Goal: Transaction & Acquisition: Purchase product/service

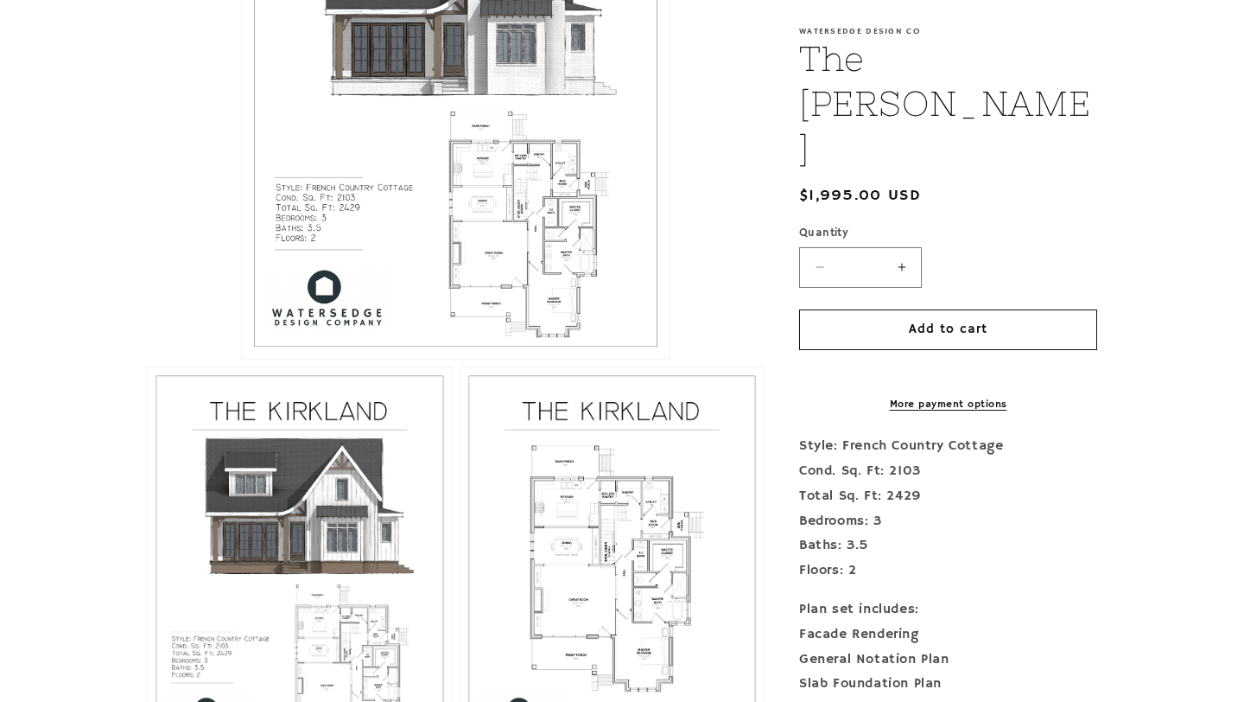
scroll to position [697, 0]
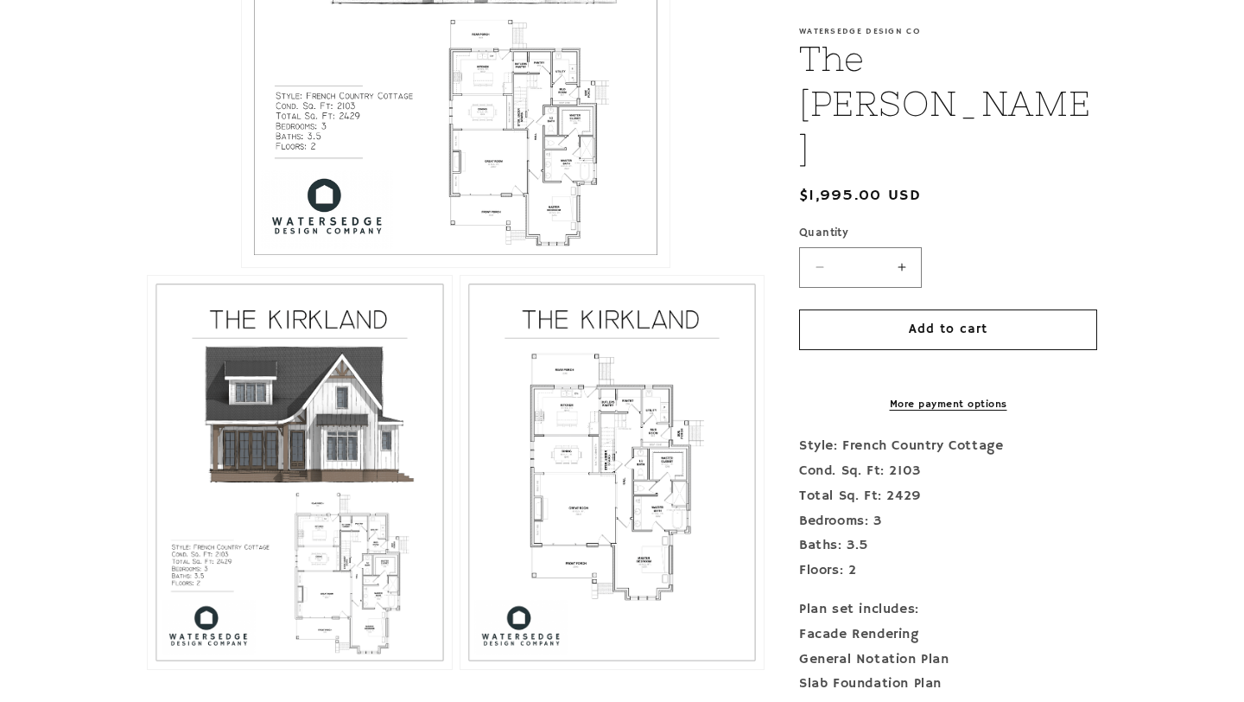
click at [242, 267] on button "Open media 1 in modal" at bounding box center [242, 267] width 0 height 0
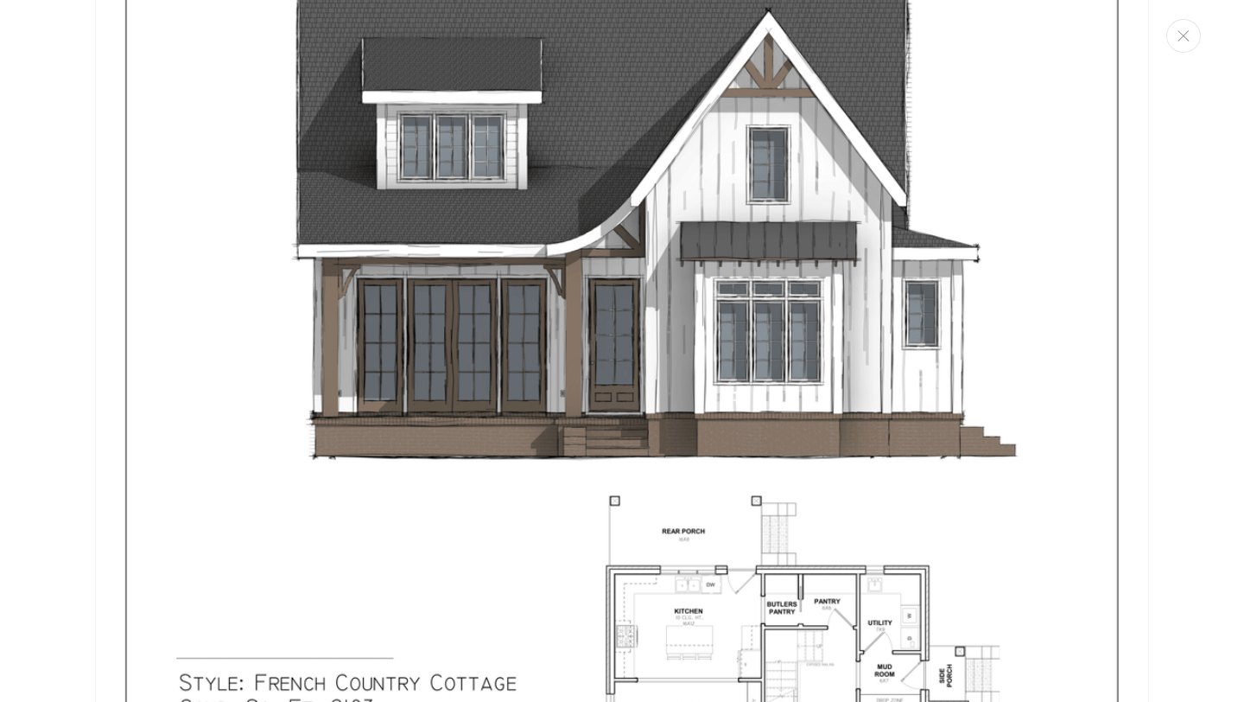
scroll to position [1651, 0]
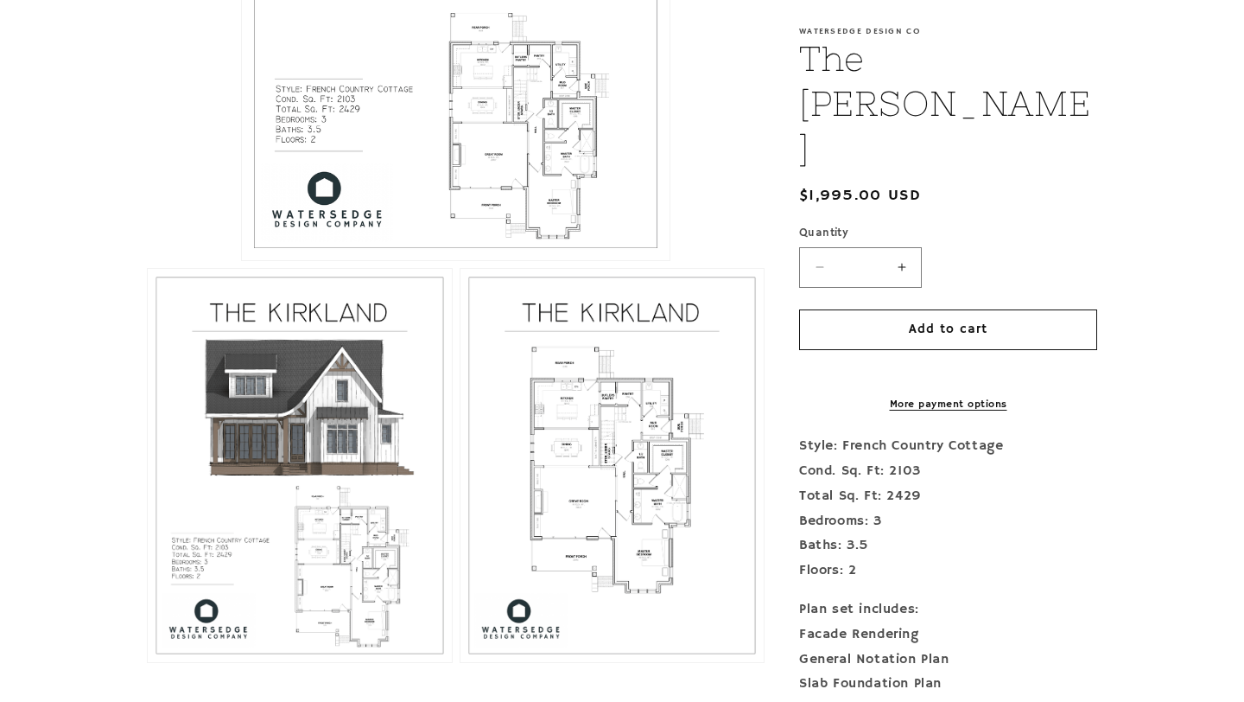
scroll to position [707, 0]
